Goal: Task Accomplishment & Management: Complete application form

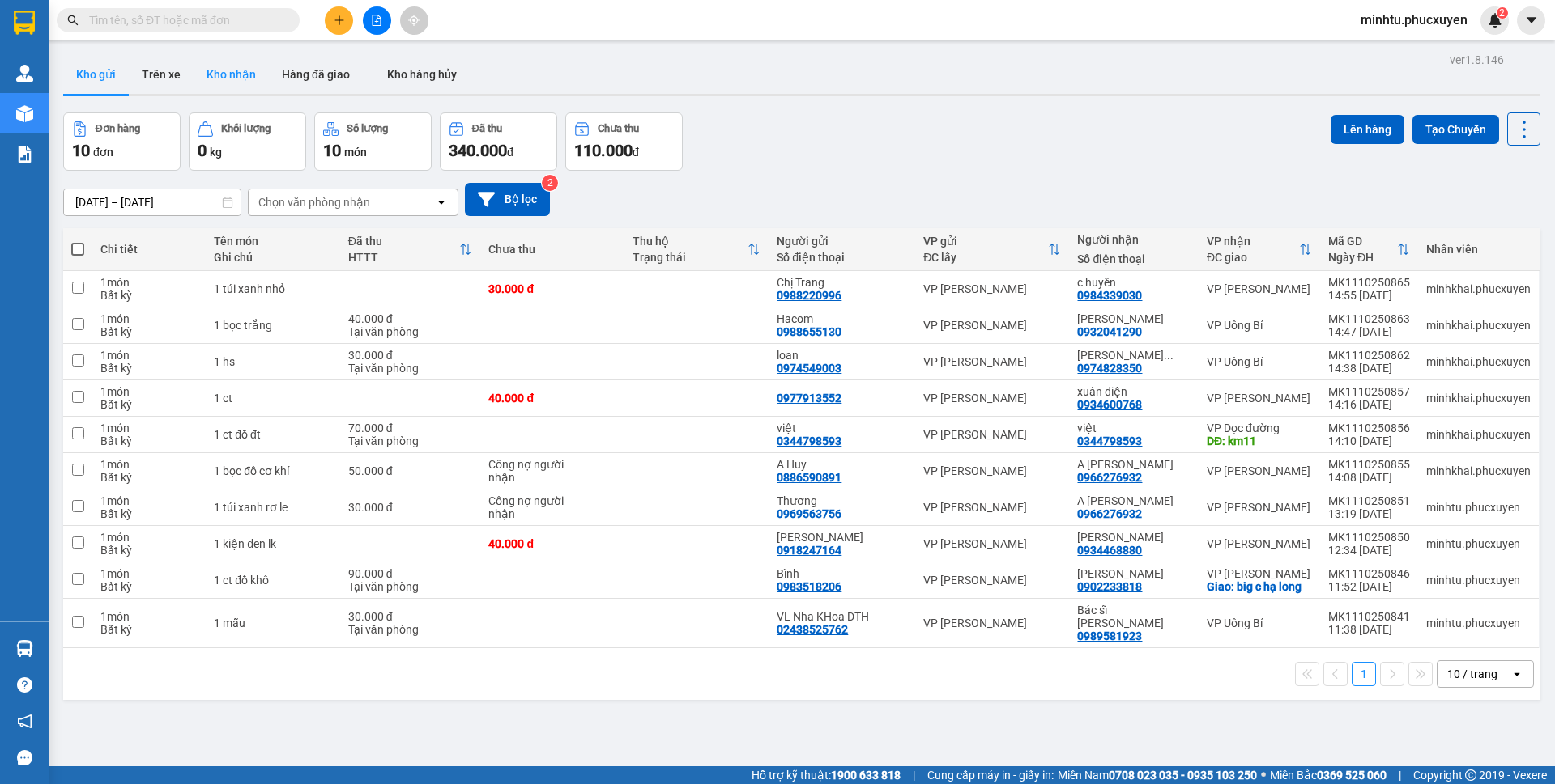
click at [233, 70] on button "Kho nhận" at bounding box center [232, 75] width 76 height 39
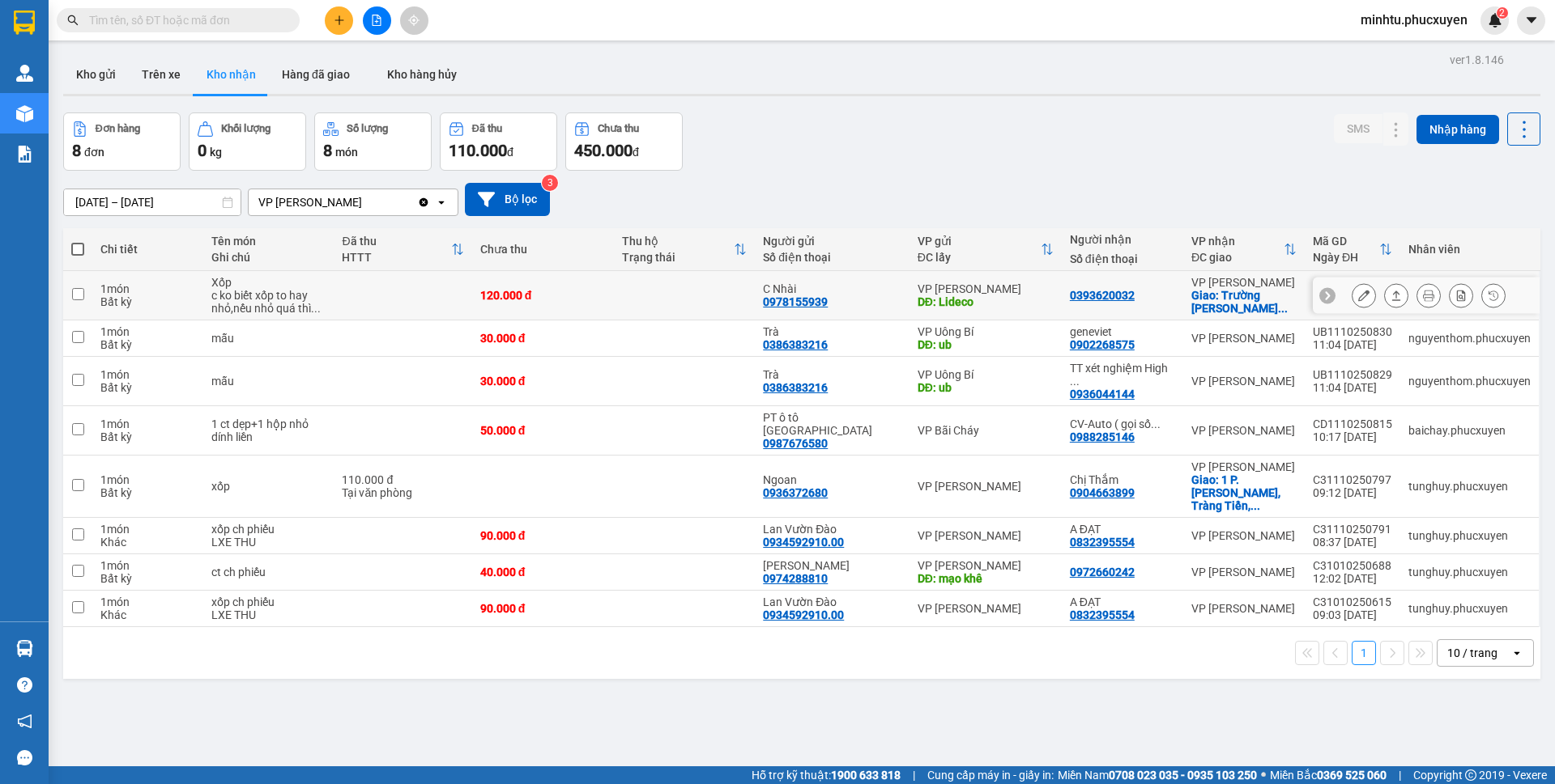
click at [1391, 298] on icon at bounding box center [1396, 295] width 11 height 11
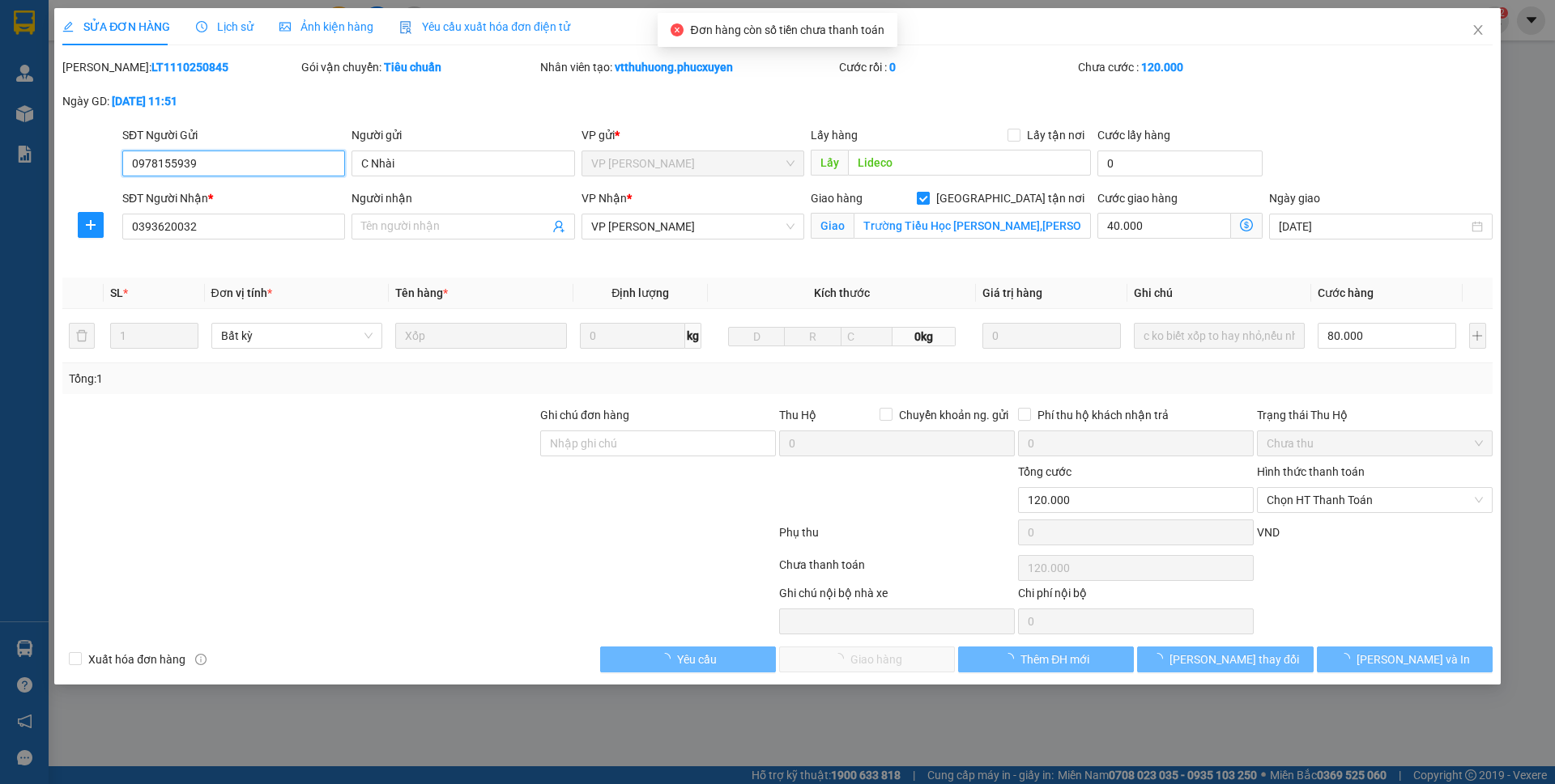
type input "0978155939"
type input "C Nhài"
type input "Lideco"
type input "0393620032"
checkbox input "true"
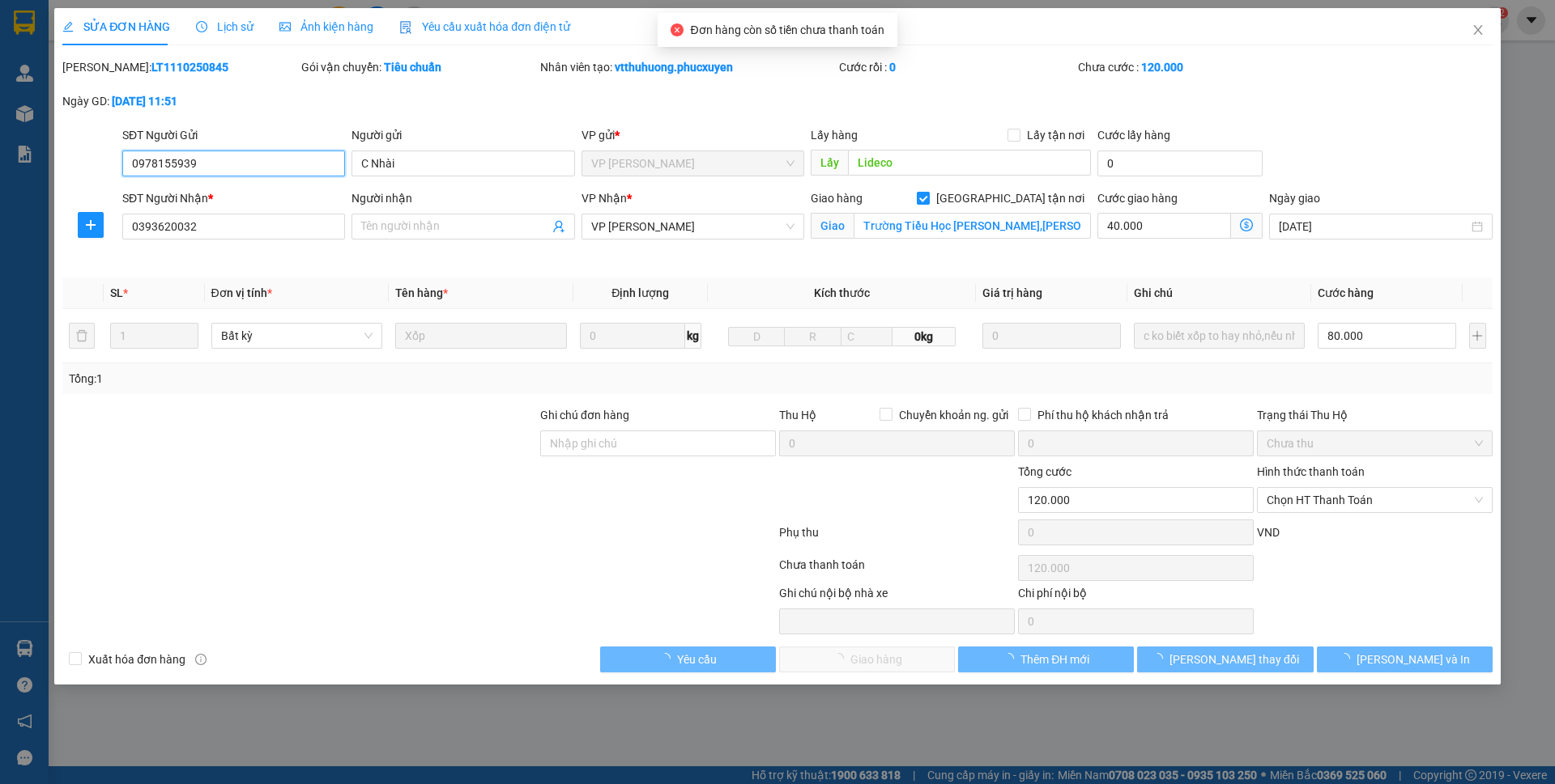
type input "Trường Tiều Học [PERSON_NAME],[PERSON_NAME]"
type input "0"
type input "120.000"
click at [1020, 202] on label "[GEOGRAPHIC_DATA] tận nơi" at bounding box center [1003, 197] width 174 height 18
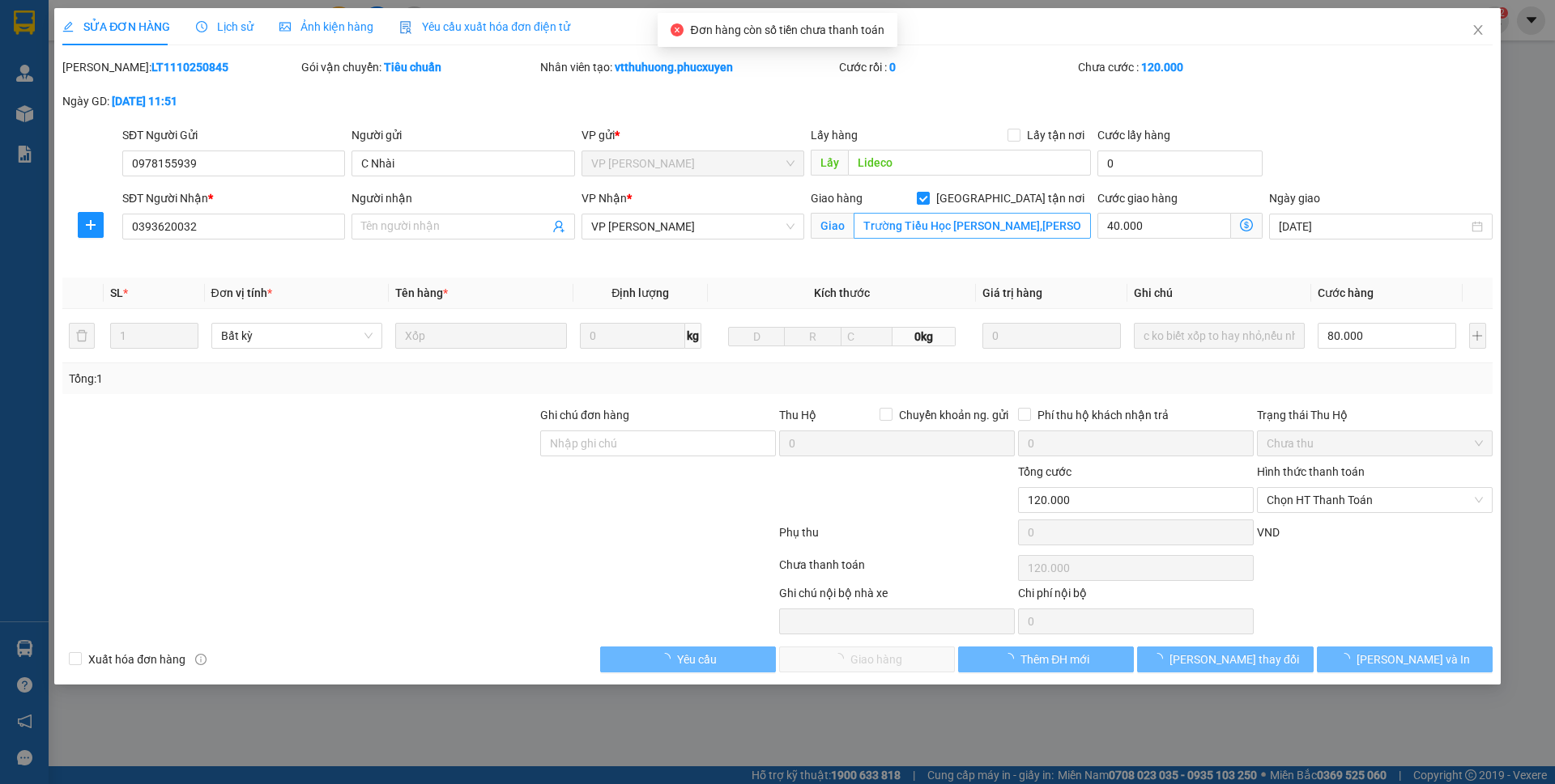
click at [928, 202] on input "[GEOGRAPHIC_DATA] tận nơi" at bounding box center [922, 197] width 11 height 11
checkbox input "false"
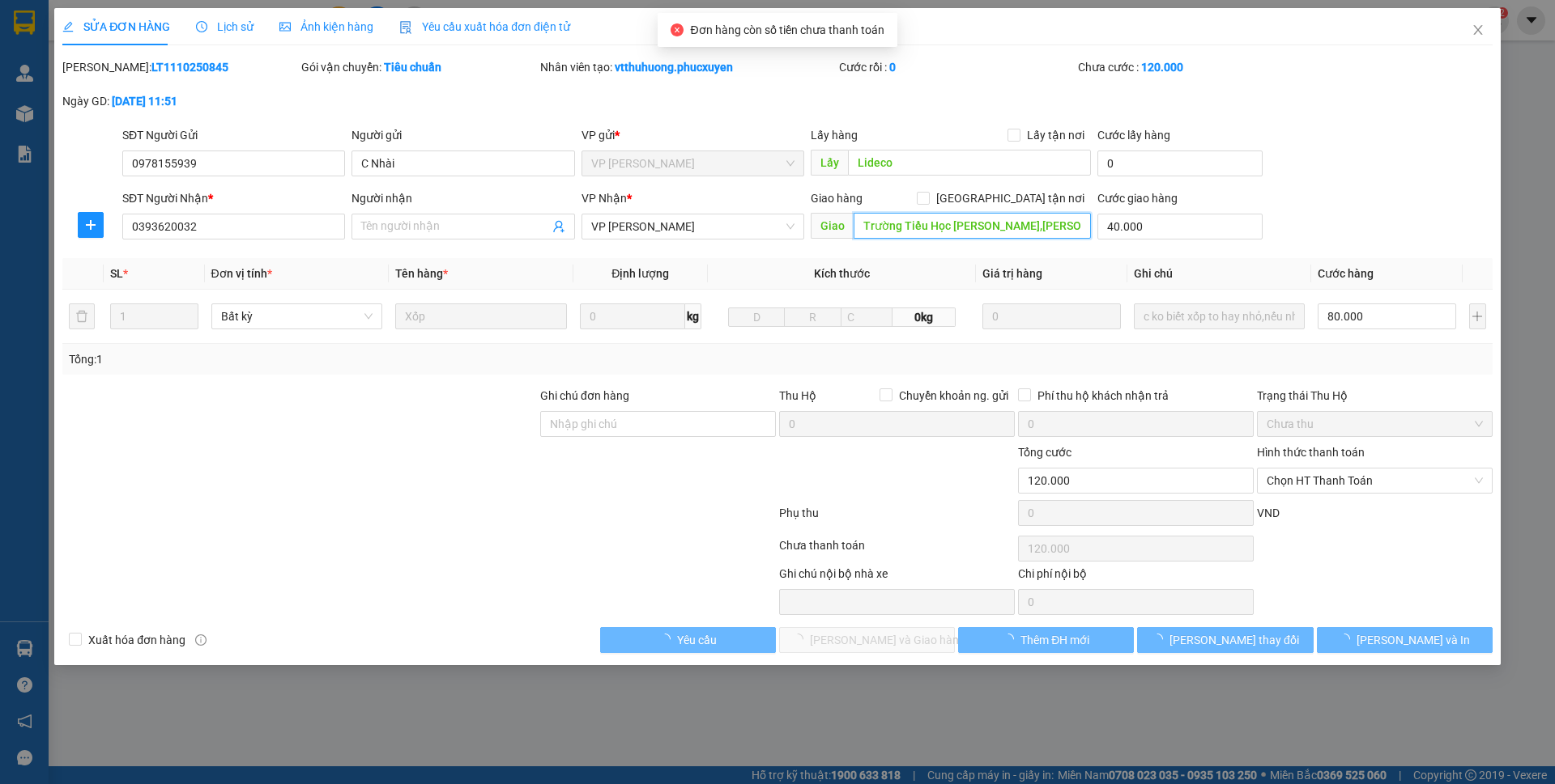
click at [1013, 221] on input "Trường Tiều Học [PERSON_NAME],[PERSON_NAME]" at bounding box center [972, 226] width 237 height 26
click at [1167, 232] on input "40.000" at bounding box center [1179, 227] width 165 height 26
type input "0"
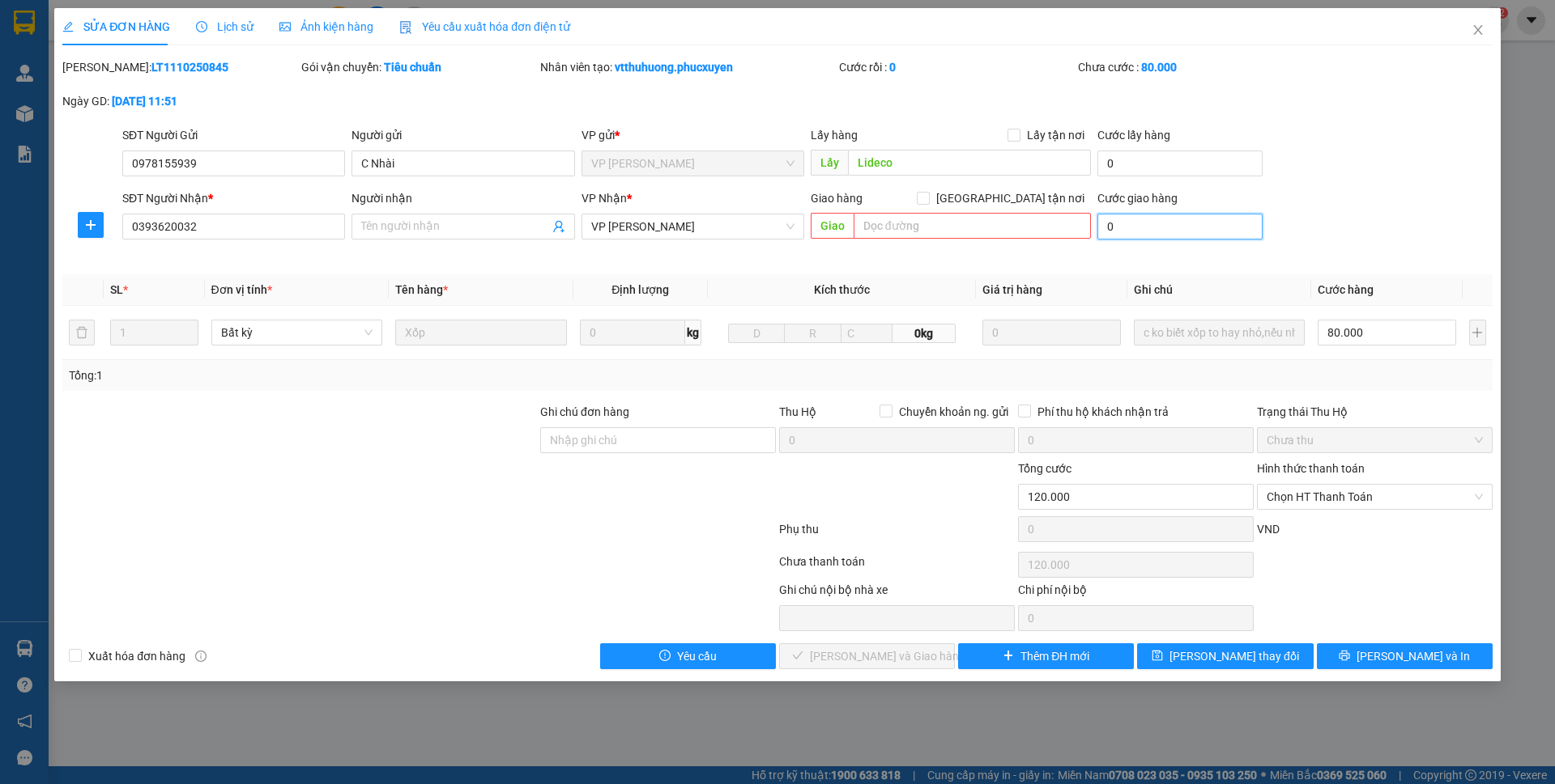
type input "80.000"
drag, startPoint x: 1299, startPoint y: 502, endPoint x: 1289, endPoint y: 542, distance: 41.2
click at [1299, 504] on span "Chọn HT Thanh Toán" at bounding box center [1374, 497] width 216 height 24
type input "0"
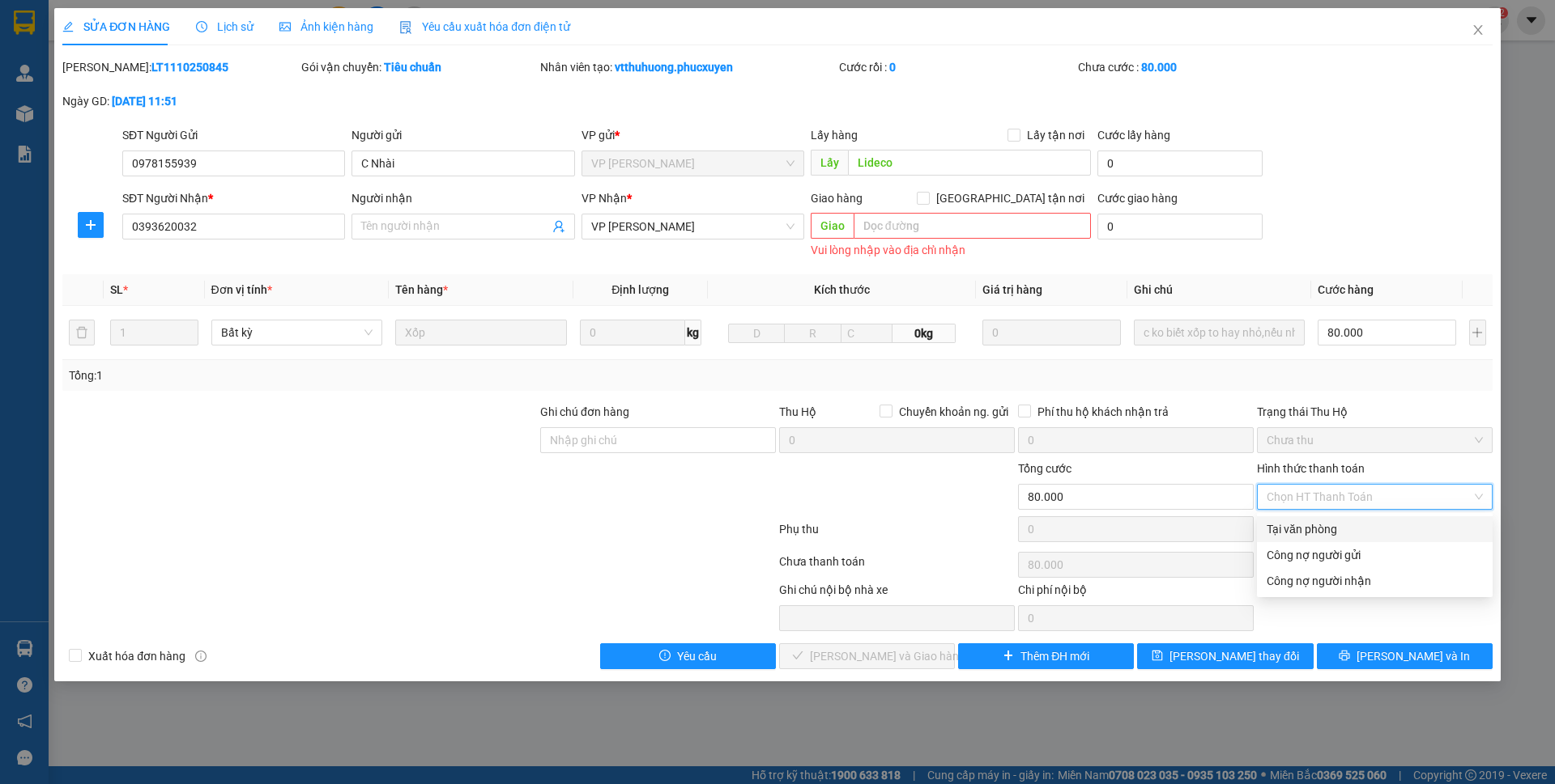
click at [1302, 532] on div "Tại văn phòng" at bounding box center [1374, 529] width 216 height 18
type input "0"
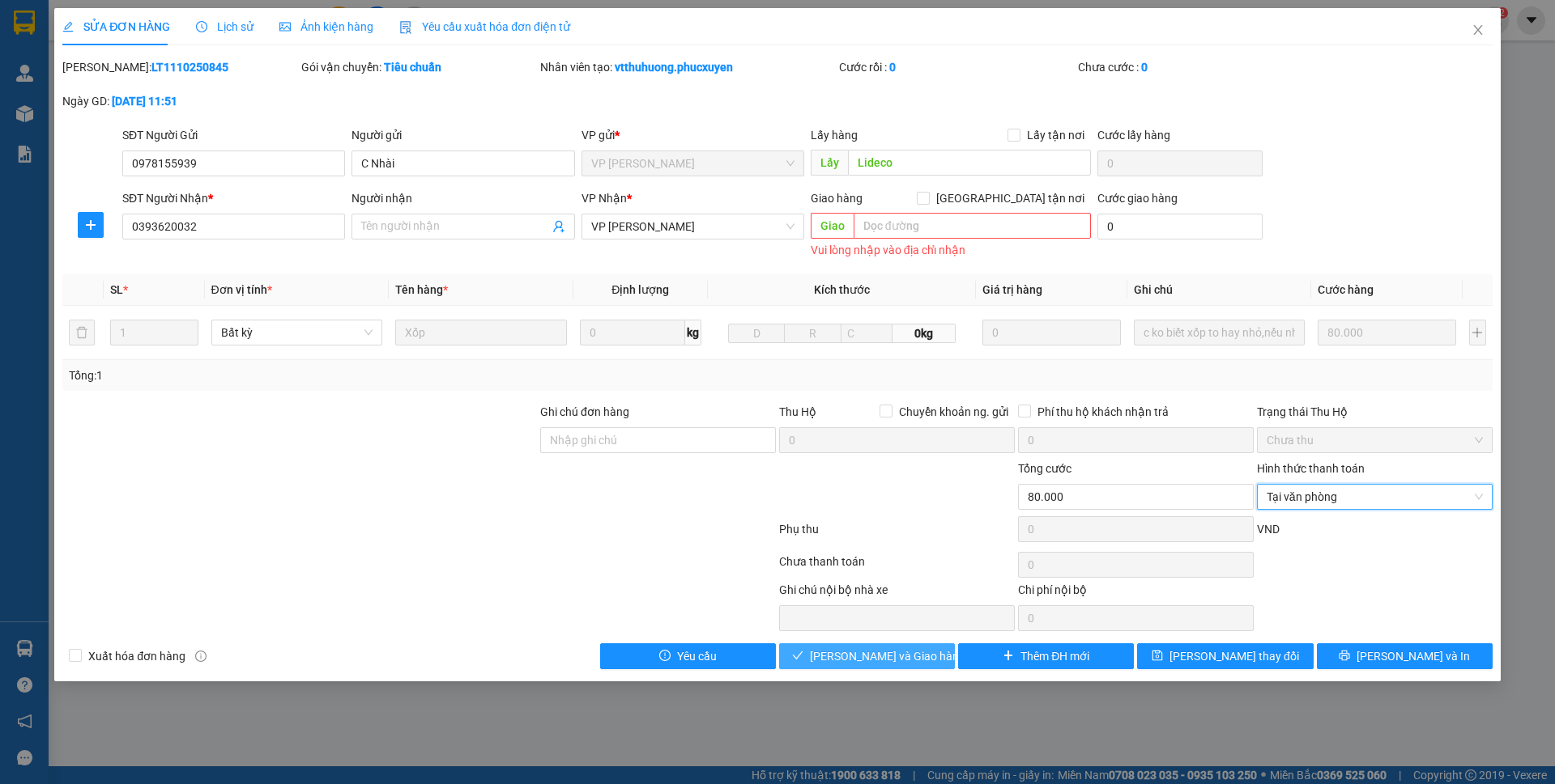
click at [869, 647] on span "[PERSON_NAME] và Giao hàng" at bounding box center [888, 656] width 155 height 18
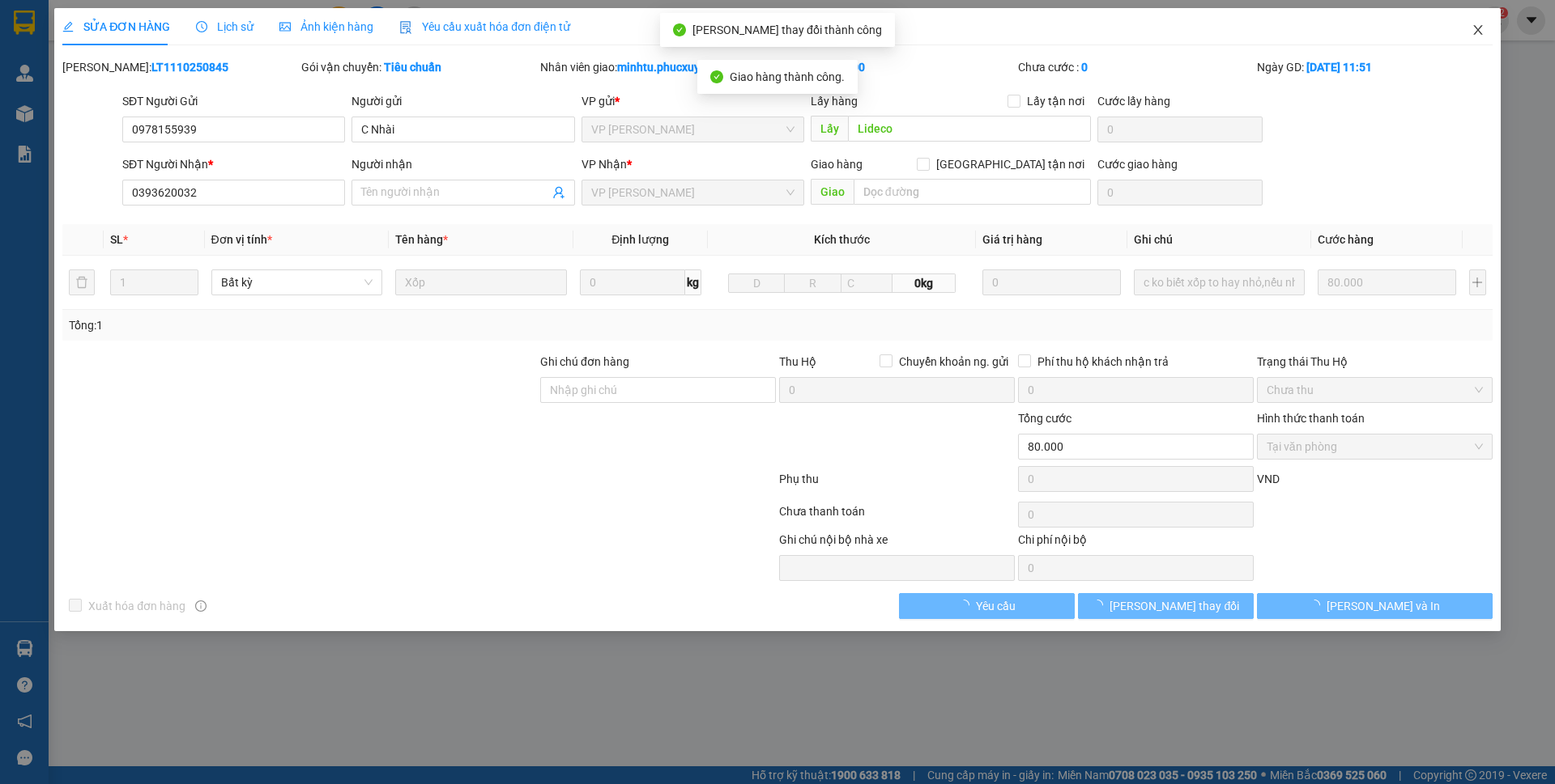
click at [1489, 31] on span "Close" at bounding box center [1477, 30] width 45 height 45
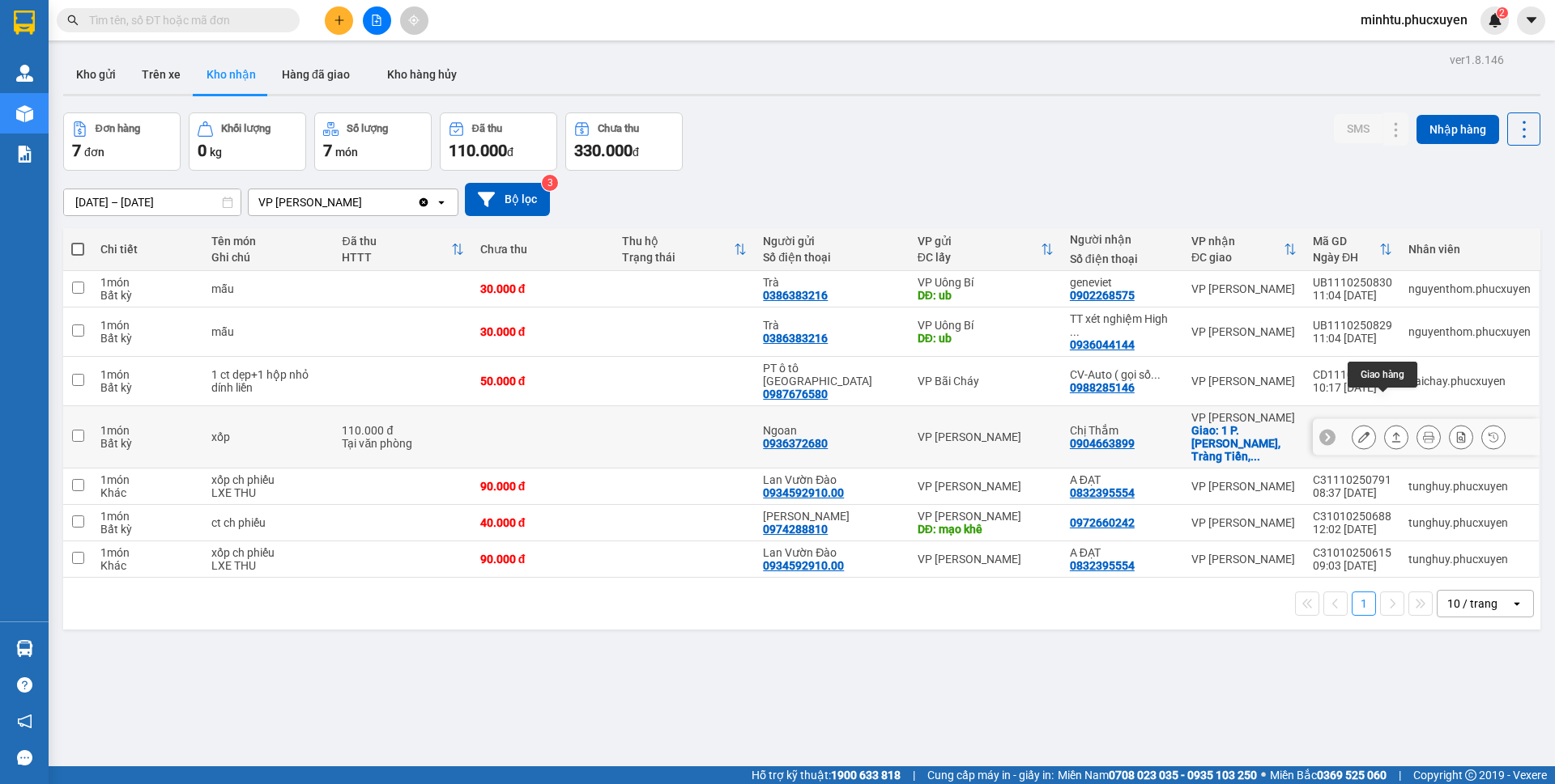
click at [1361, 425] on div at bounding box center [1364, 437] width 24 height 24
click at [1358, 432] on icon at bounding box center [1364, 437] width 11 height 11
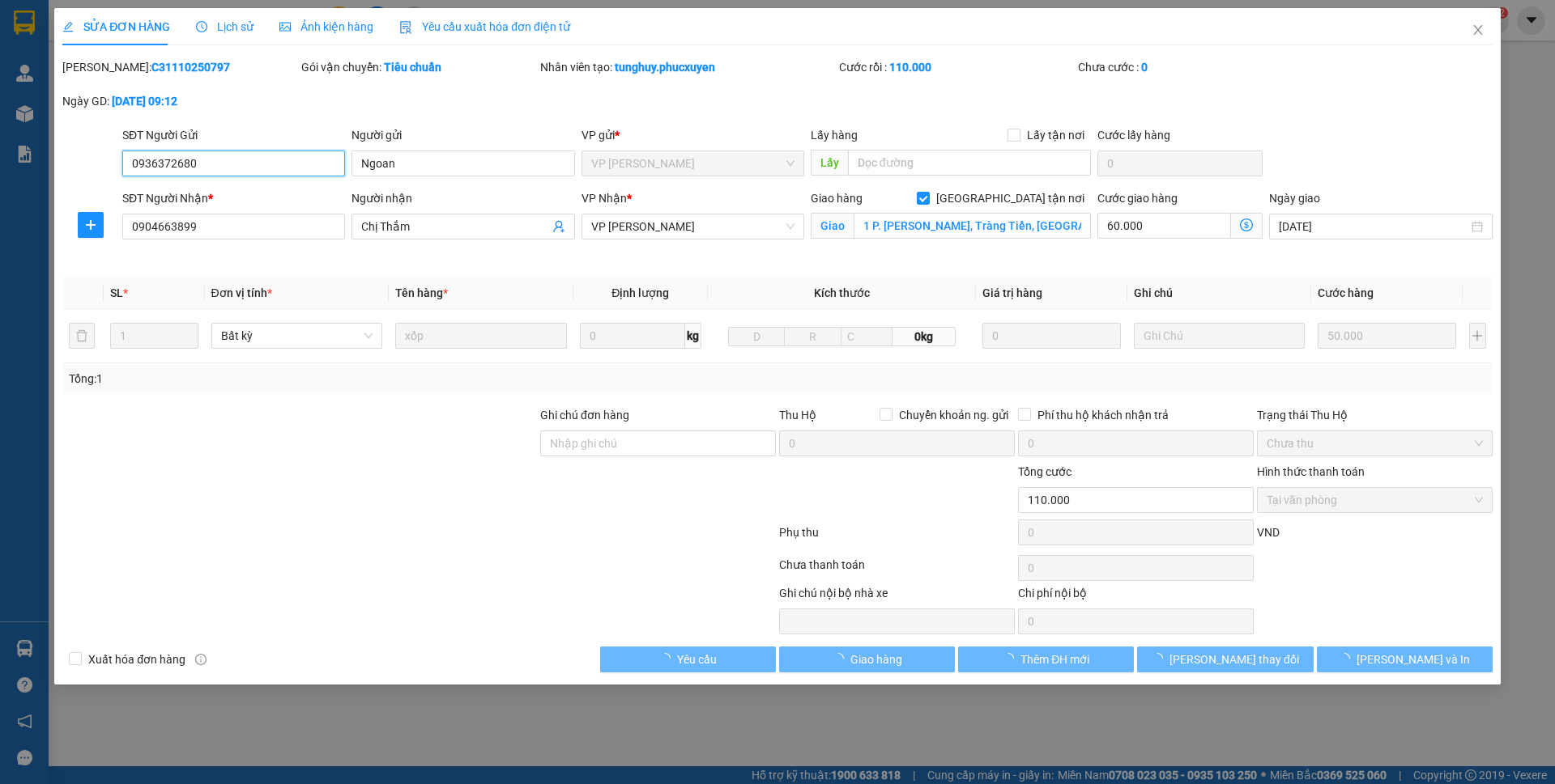
type input "0936372680"
type input "Ngoan"
type input "0904663899"
type input "Chị Thắm"
checkbox input "true"
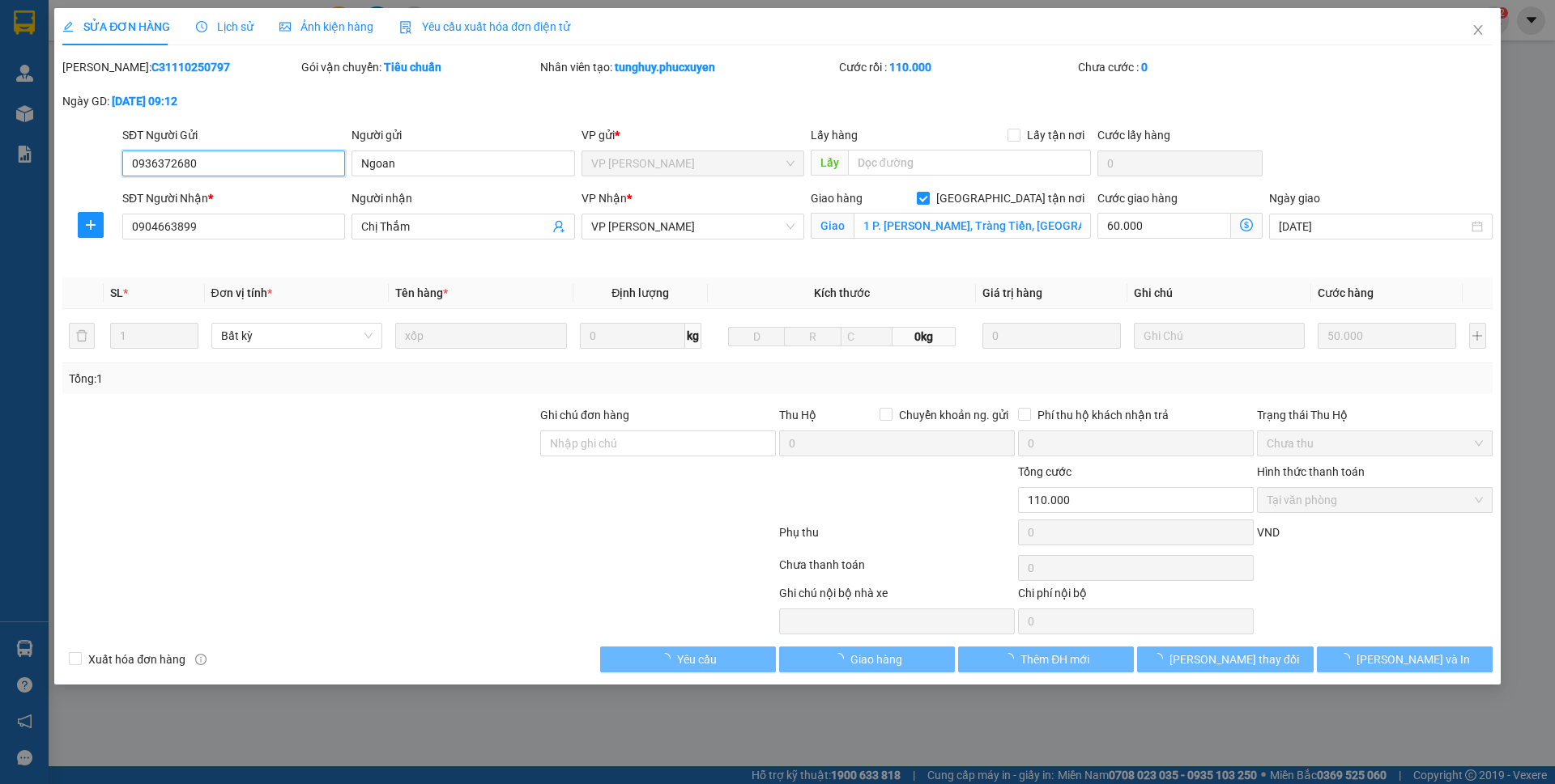
type input "1 P. [PERSON_NAME], Tràng Tiền, [GEOGRAPHIC_DATA], [GEOGRAPHIC_DATA], [GEOGRAPH…"
type input "0"
type input "110.000"
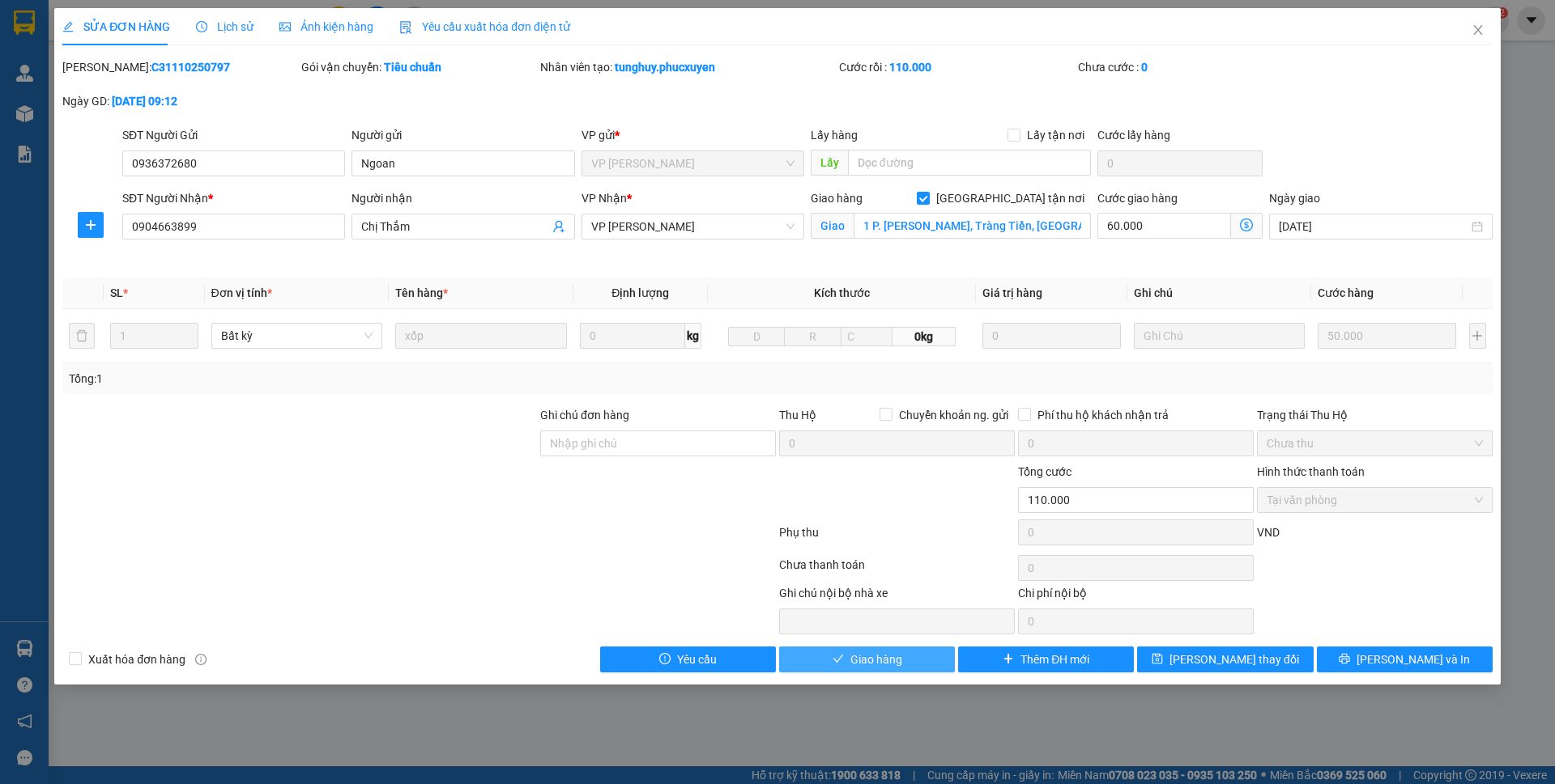
click at [868, 662] on span "Giao hàng" at bounding box center [876, 659] width 52 height 18
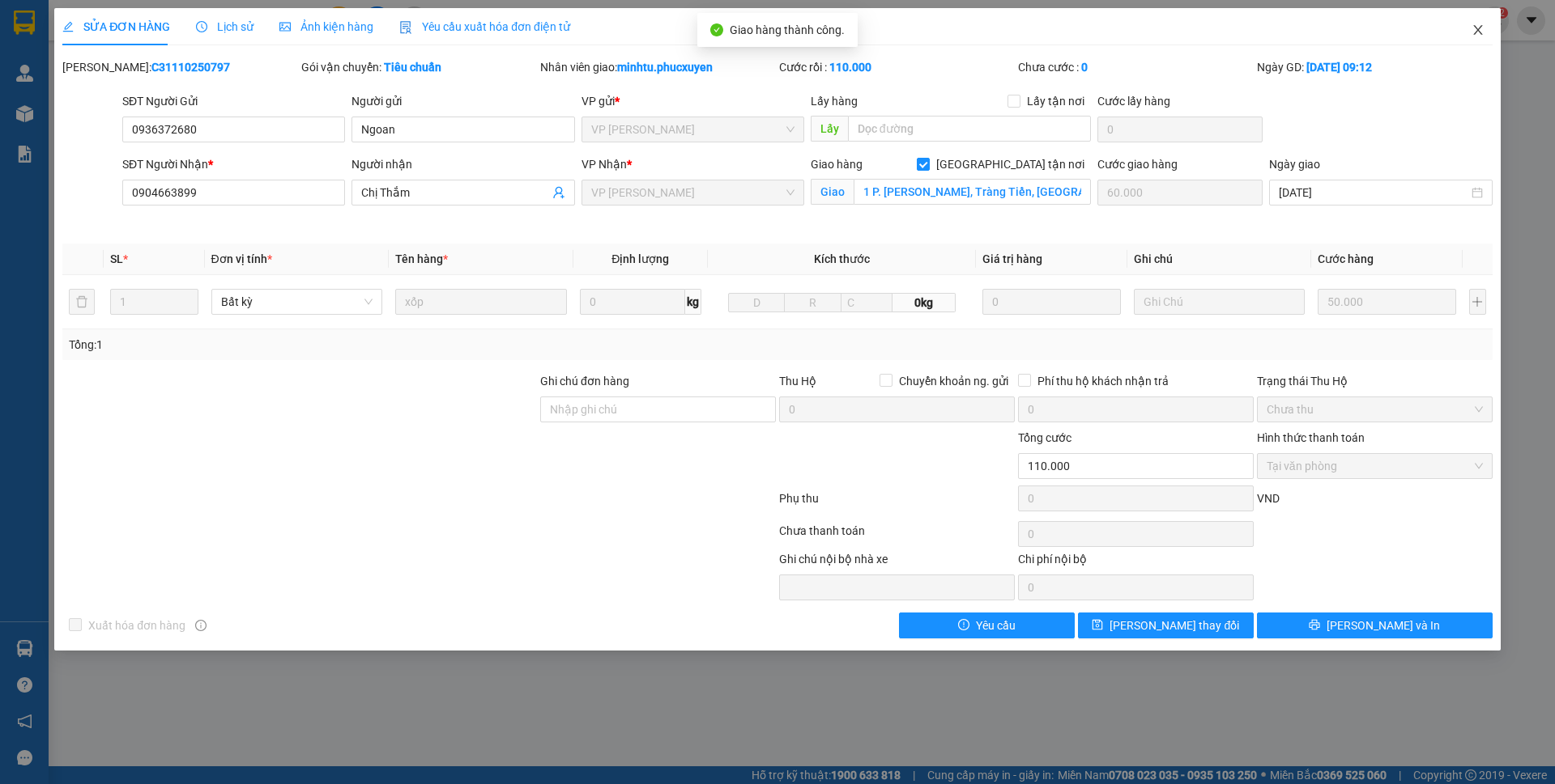
click at [1476, 30] on icon "close" at bounding box center [1478, 30] width 13 height 13
